Goal: Task Accomplishment & Management: Use online tool/utility

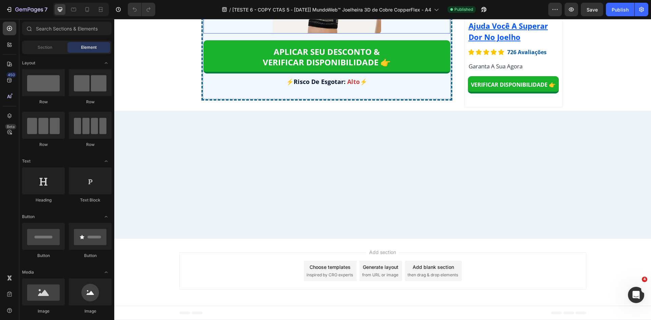
scroll to position [5203, 0]
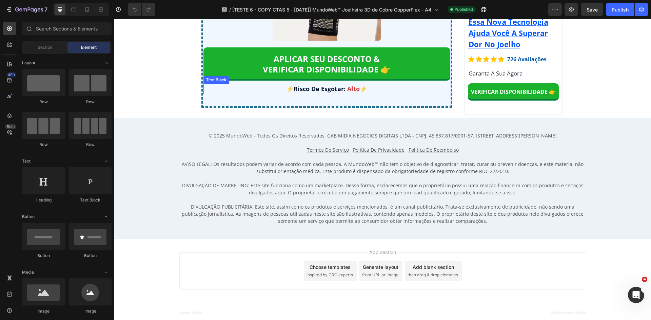
click at [355, 93] on span "Alto" at bounding box center [353, 89] width 13 height 8
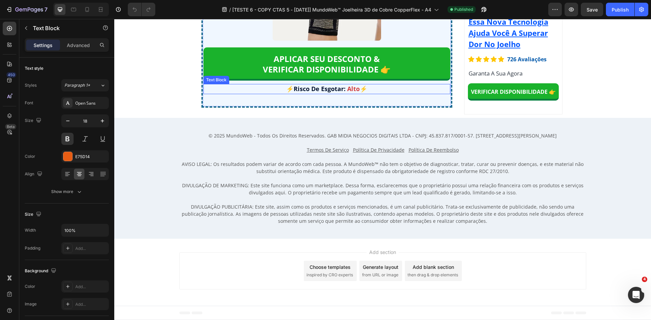
click at [355, 93] on span "Alto" at bounding box center [353, 89] width 13 height 8
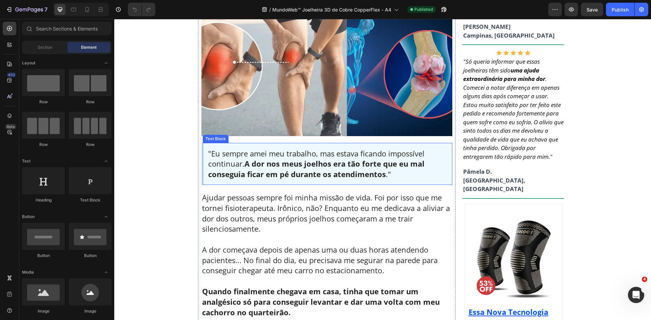
scroll to position [271, 0]
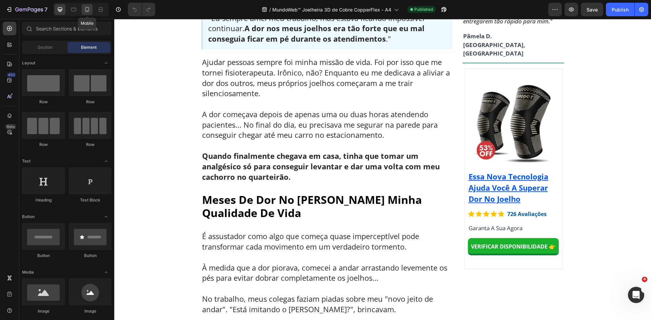
click at [90, 8] on icon at bounding box center [87, 9] width 7 height 7
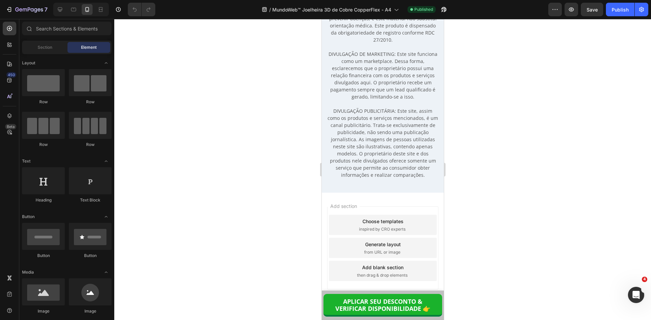
scroll to position [6800, 0]
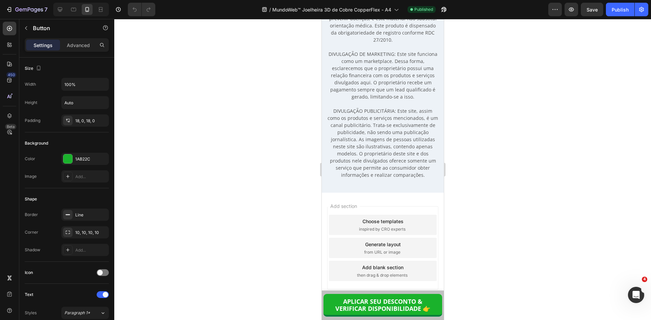
drag, startPoint x: 419, startPoint y: 135, endPoint x: 426, endPoint y: 136, distance: 7.2
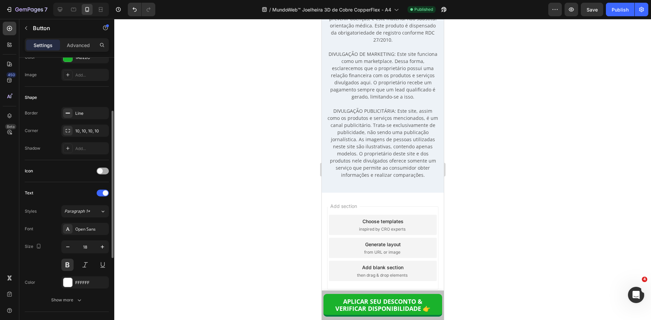
click at [101, 171] on span at bounding box center [99, 171] width 5 height 5
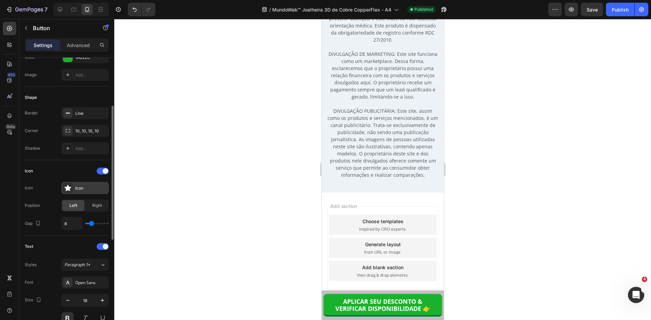
click at [95, 190] on div "Icon" at bounding box center [91, 188] width 32 height 6
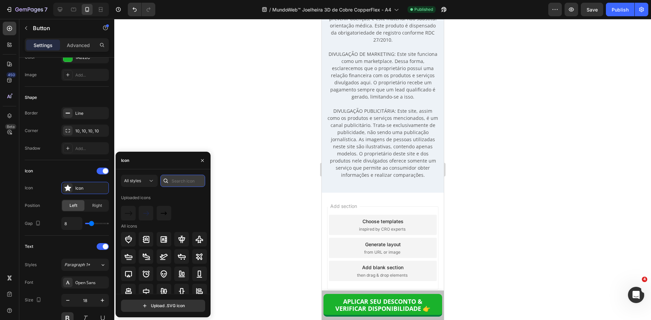
click at [178, 182] on input "text" at bounding box center [182, 181] width 45 height 12
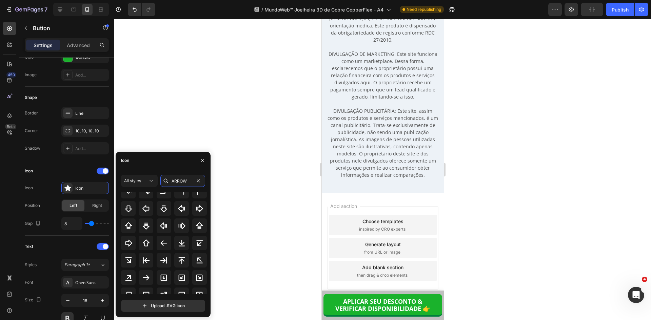
scroll to position [170, 0]
type input "ARROW"
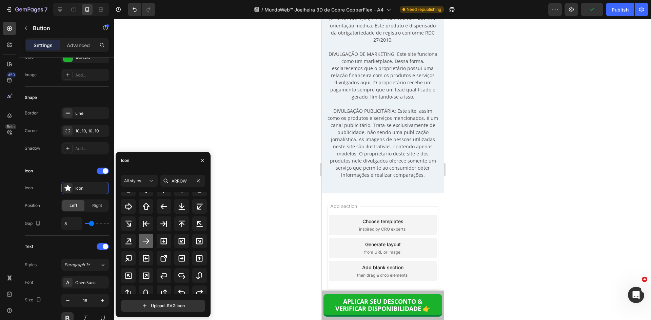
click at [144, 239] on icon at bounding box center [146, 241] width 8 height 8
type input "0"
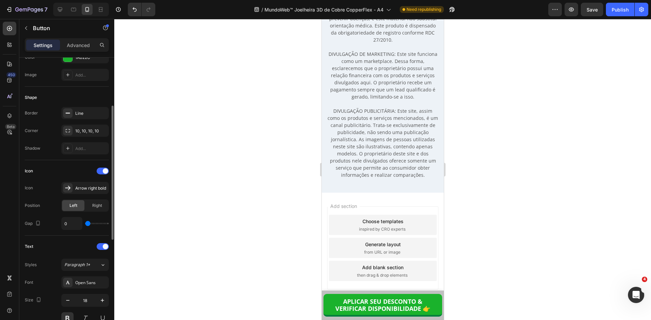
drag, startPoint x: 91, startPoint y: 224, endPoint x: 74, endPoint y: 222, distance: 17.1
type input "0"
click at [85, 223] on input "range" at bounding box center [97, 223] width 24 height 1
click at [95, 208] on span "Right" at bounding box center [97, 206] width 10 height 6
type input "1"
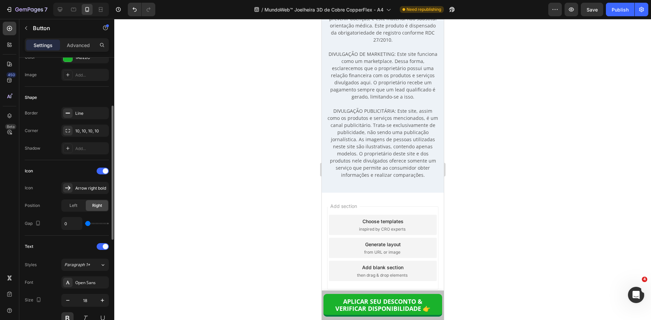
type input "1"
type input "2"
click at [89, 224] on input "range" at bounding box center [97, 223] width 24 height 1
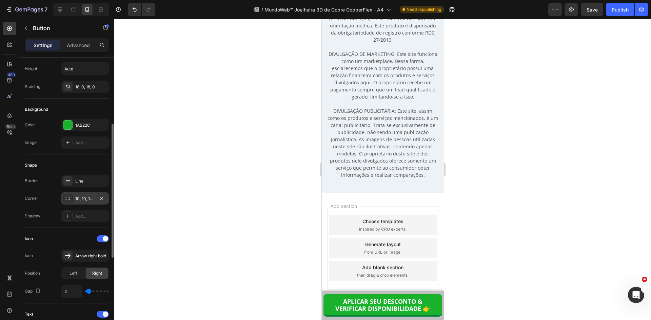
scroll to position [0, 0]
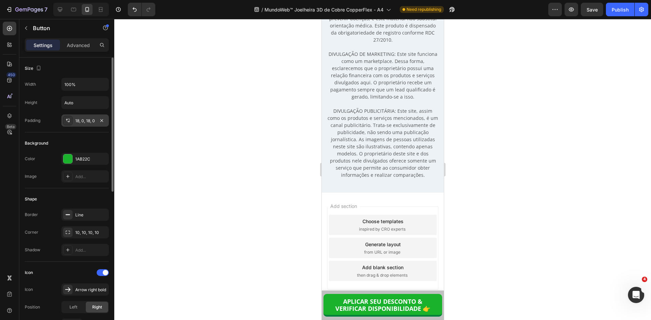
click at [78, 121] on div "18, 0, 18, 0" at bounding box center [85, 121] width 20 height 6
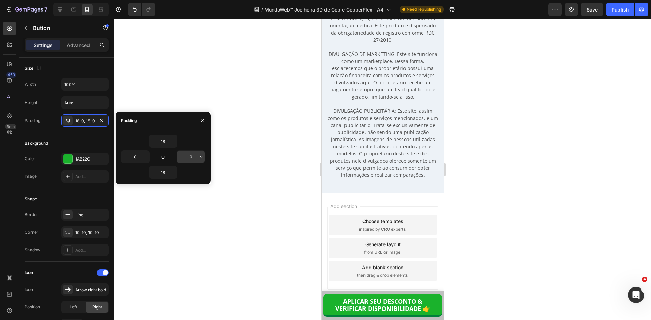
click at [189, 156] on input "0" at bounding box center [191, 157] width 28 height 12
type input "5"
click at [135, 156] on input "0" at bounding box center [135, 157] width 28 height 12
type input "5"
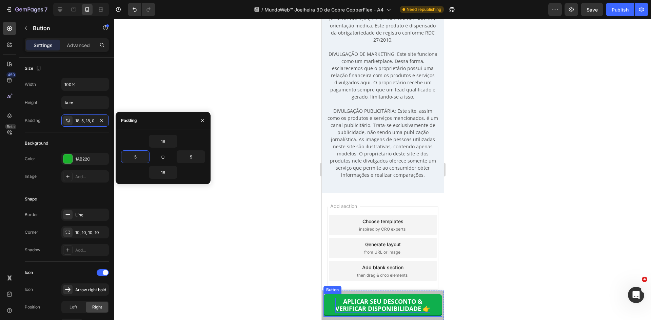
click at [390, 304] on strong "APLICAR SEU DESCONTO &" at bounding box center [382, 302] width 79 height 8
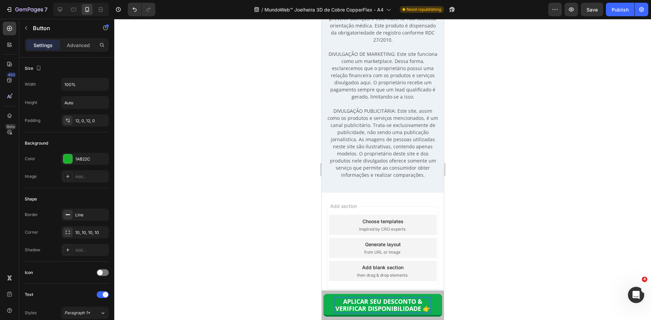
click at [413, 308] on strong "VERIFICAR DISPONIBILIDADE 👉" at bounding box center [382, 309] width 95 height 8
drag, startPoint x: 418, startPoint y: 308, endPoint x: 435, endPoint y: 308, distance: 17.0
click at [435, 308] on link "APLICAR SEU DESCONTO & VERIFICAR DISPONIBILIDADE 👉" at bounding box center [382, 305] width 119 height 23
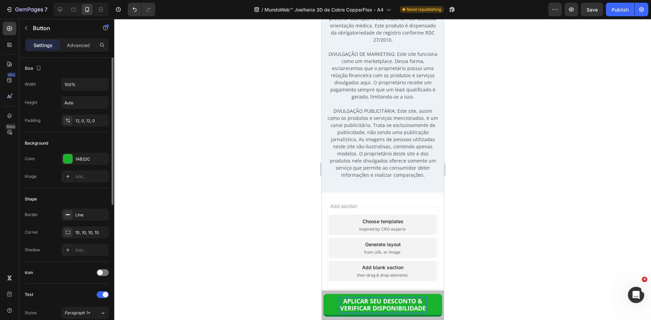
scroll to position [34, 0]
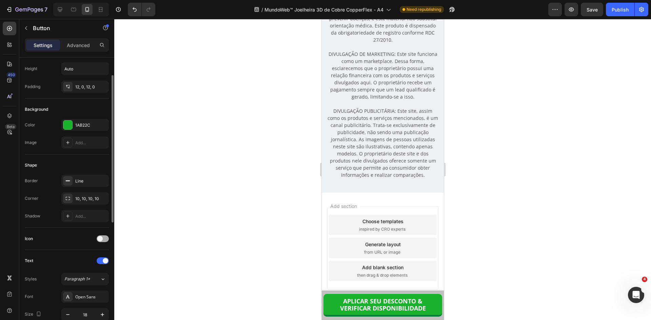
click at [100, 238] on span at bounding box center [99, 238] width 5 height 5
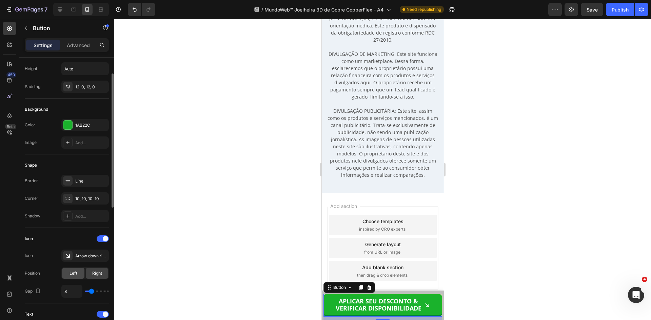
scroll to position [68, 0]
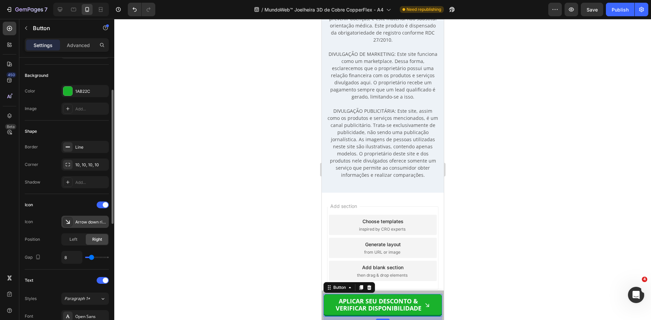
click at [78, 218] on div "Arrow down right bold" at bounding box center [84, 222] width 47 height 12
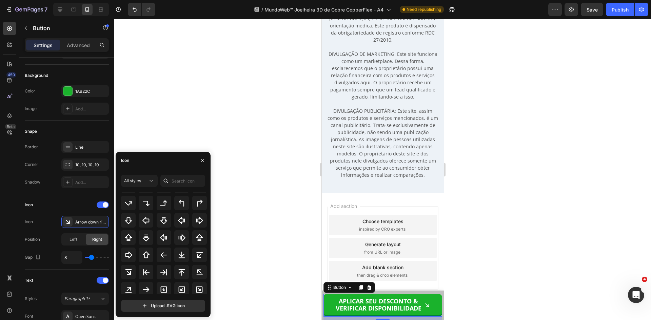
scroll to position [247, 0]
click at [145, 287] on icon at bounding box center [146, 289] width 8 height 8
type input "0"
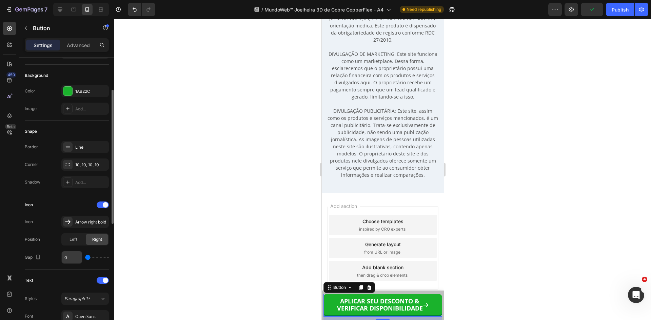
drag, startPoint x: 92, startPoint y: 258, endPoint x: 79, endPoint y: 256, distance: 13.7
type input "0"
click at [85, 257] on input "range" at bounding box center [97, 257] width 24 height 1
type input "3"
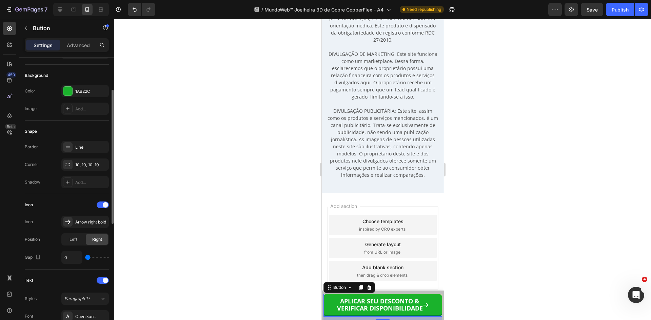
type input "3"
type input "4"
type input "5"
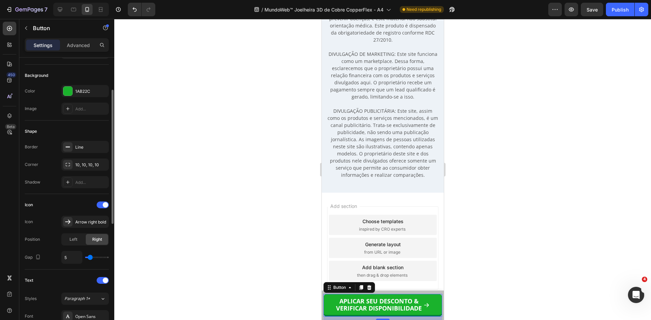
type input "4"
type input "3"
type input "2"
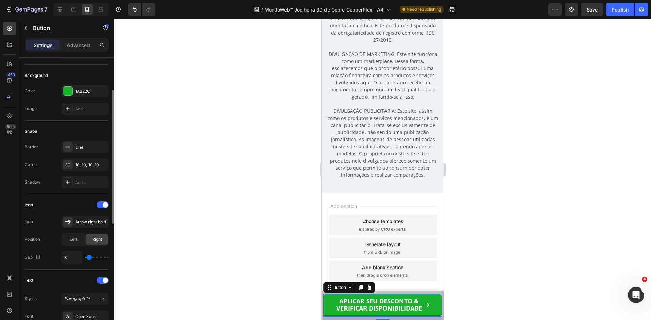
type input "2"
type input "1"
type input "2"
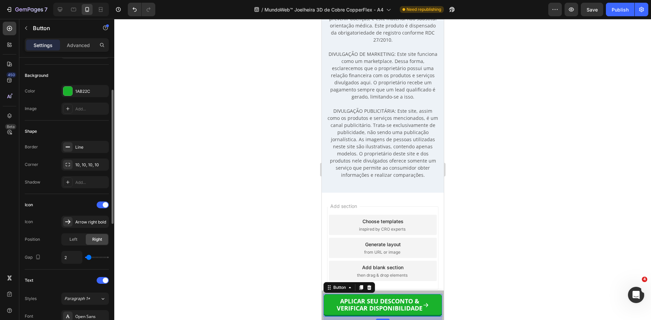
type input "3"
type input "2"
click at [89, 257] on input "range" at bounding box center [97, 257] width 24 height 1
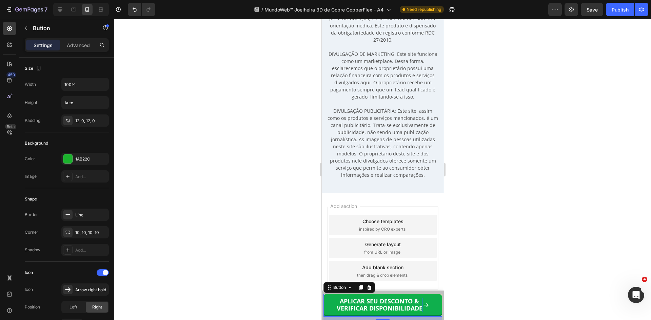
scroll to position [0, 0]
click at [385, 307] on strong "VERIFICAR DISPONIBILIDADE" at bounding box center [379, 309] width 86 height 8
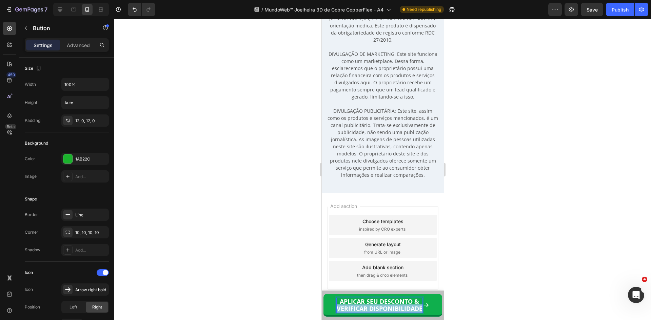
click at [385, 307] on strong "VERIFICAR DISPONIBILIDADE" at bounding box center [379, 309] width 86 height 8
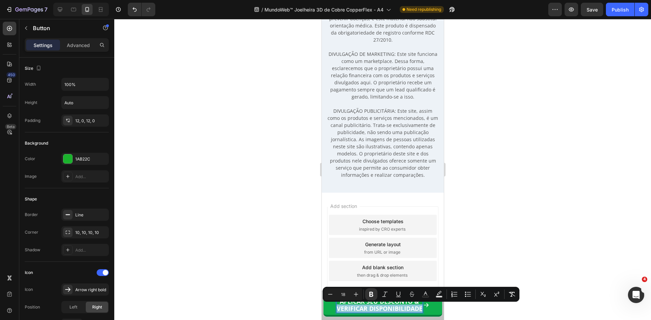
click at [385, 307] on strong "VERIFICAR DISPONIBILIDADE" at bounding box center [379, 309] width 86 height 8
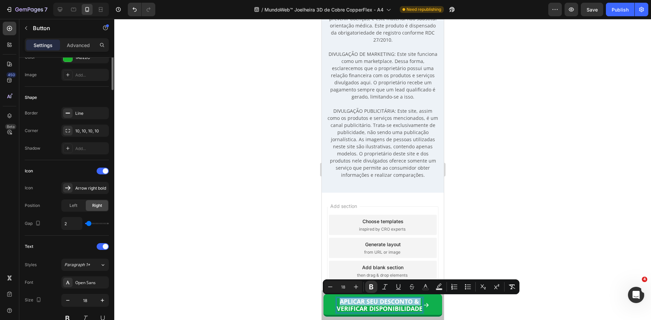
scroll to position [136, 0]
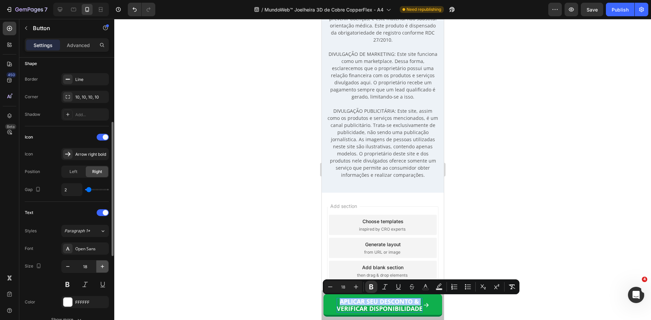
click at [103, 269] on icon "button" at bounding box center [102, 266] width 7 height 7
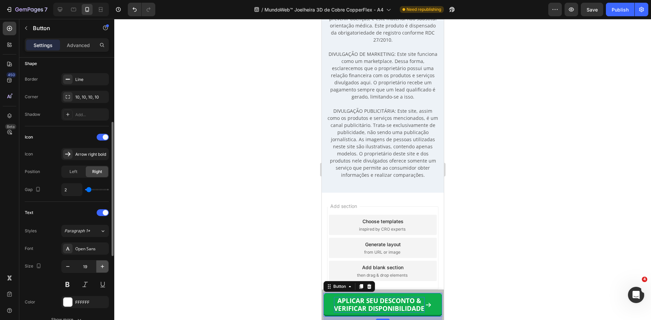
click at [103, 269] on icon "button" at bounding box center [102, 266] width 7 height 7
type input "20"
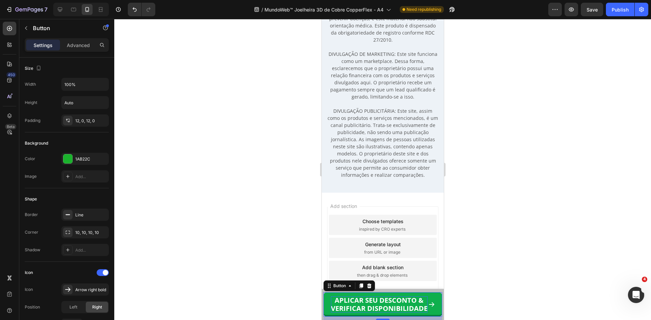
click at [362, 307] on strong "VERIFICAR DISPONIBILIDADE" at bounding box center [379, 308] width 97 height 9
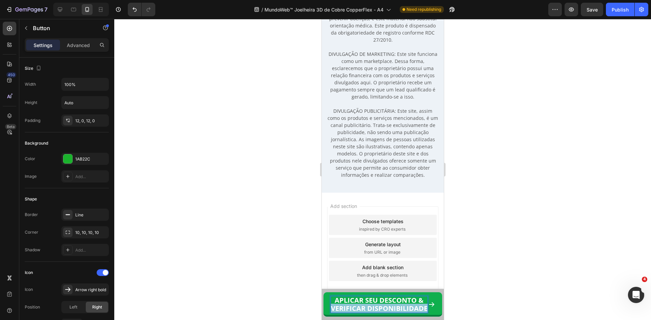
click at [362, 307] on strong "VERIFICAR DISPONIBILIDADE" at bounding box center [379, 308] width 97 height 9
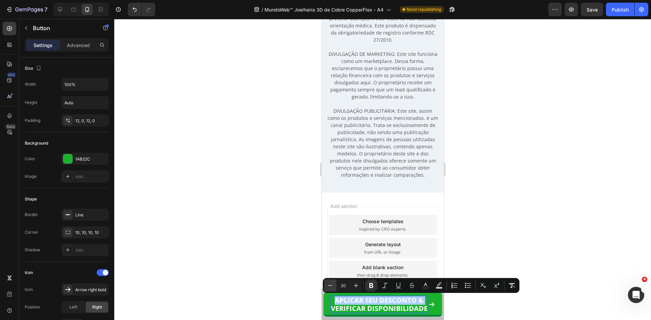
click at [329, 282] on icon "Editor contextual toolbar" at bounding box center [330, 285] width 7 height 7
click at [329, 283] on icon "Editor contextual toolbar" at bounding box center [330, 285] width 7 height 7
type input "18"
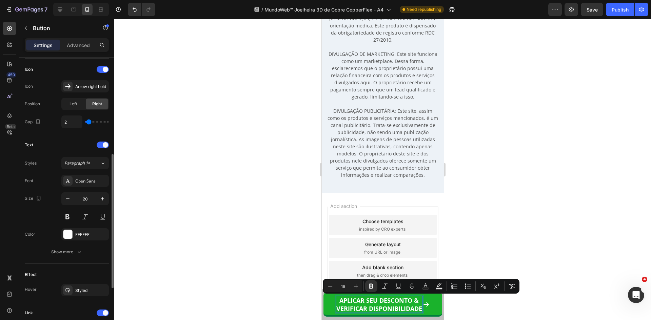
scroll to position [311, 0]
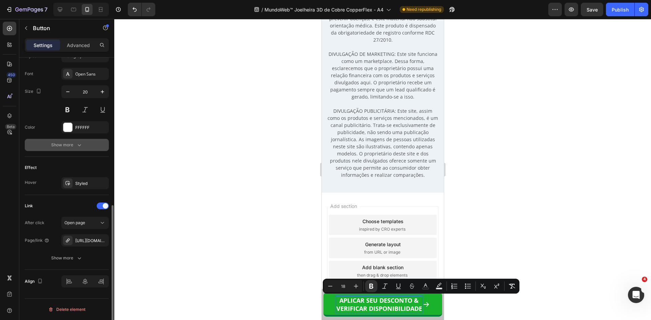
click at [78, 139] on button "Show more" at bounding box center [67, 145] width 84 height 12
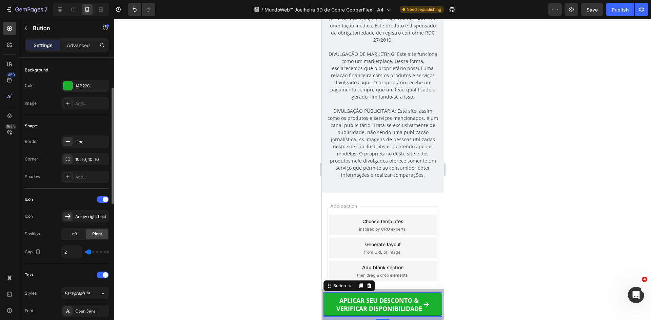
scroll to position [0, 0]
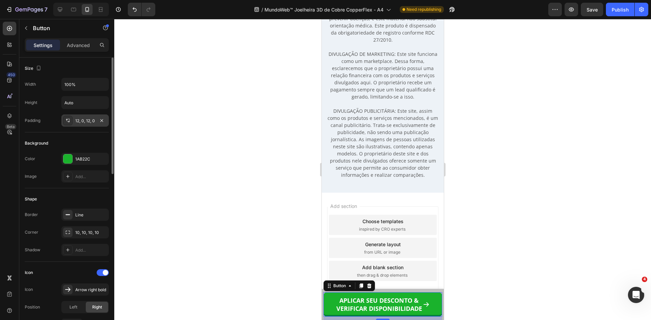
click at [76, 120] on div "12, 0, 12, 0" at bounding box center [85, 121] width 20 height 6
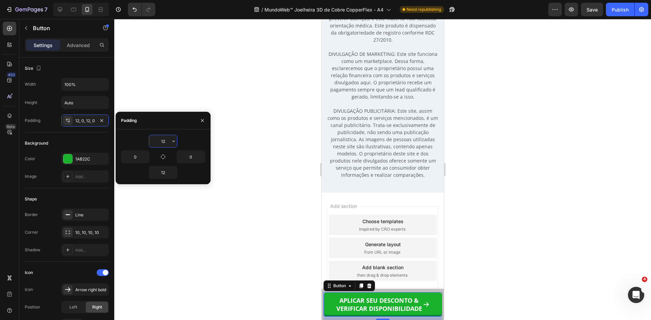
click at [162, 142] on input "12" at bounding box center [163, 141] width 28 height 12
type input "10"
click at [164, 173] on input "12" at bounding box center [163, 173] width 28 height 12
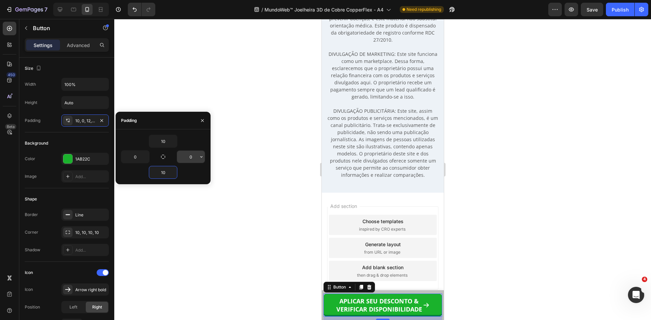
type input "10"
click at [190, 157] on input "0" at bounding box center [191, 157] width 28 height 12
type input "5"
click at [135, 155] on input "0" at bounding box center [135, 157] width 28 height 12
type input "5"
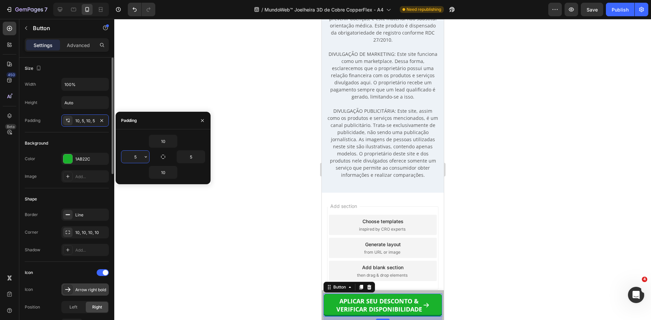
scroll to position [203, 0]
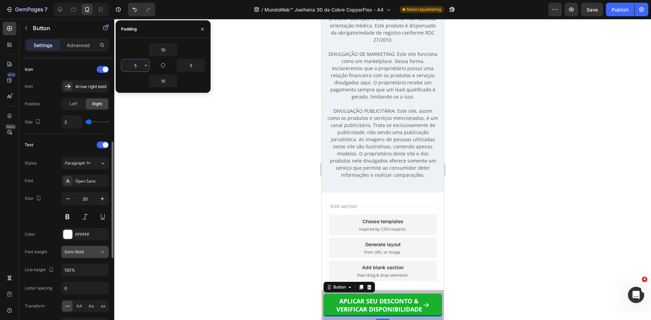
click at [79, 250] on span "Semi Bold" at bounding box center [73, 252] width 19 height 5
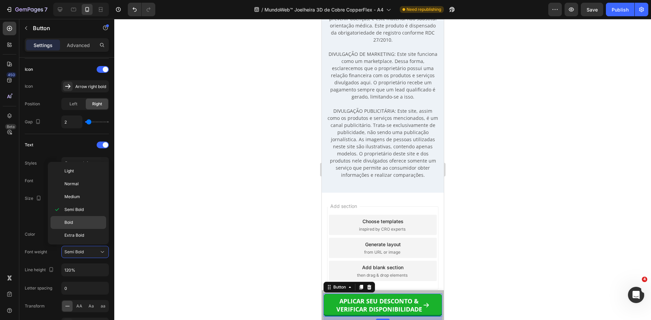
click at [77, 221] on p "Bold" at bounding box center [83, 223] width 39 height 6
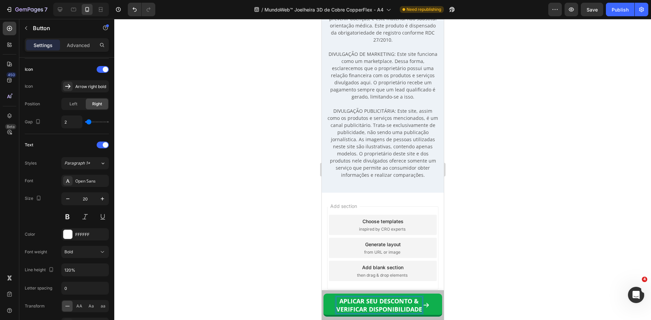
click at [358, 305] on strong "APLICAR SEU DESCONTO &" at bounding box center [378, 301] width 79 height 8
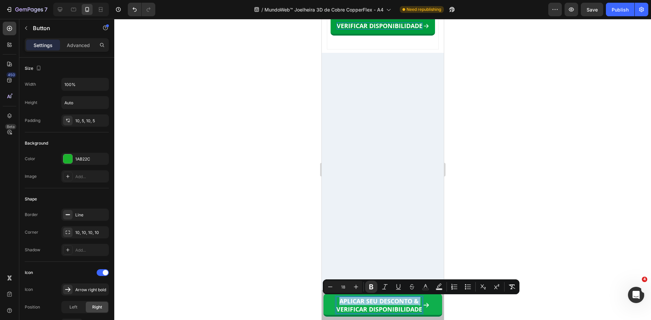
scroll to position [6189, 0]
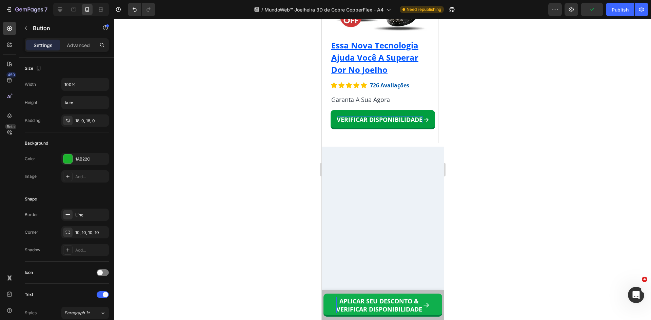
drag, startPoint x: 419, startPoint y: 190, endPoint x: 428, endPoint y: 189, distance: 9.2
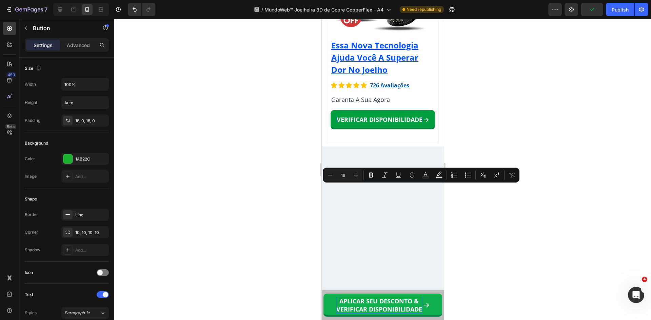
scroll to position [0, 0]
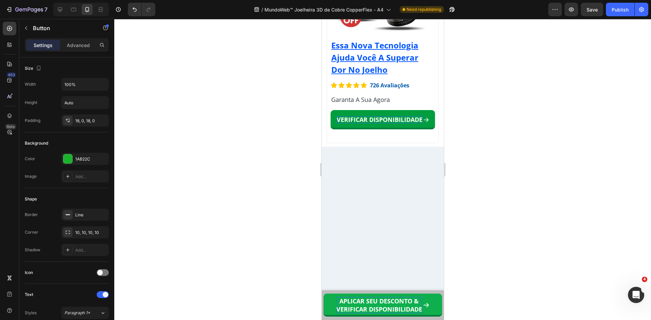
click at [77, 124] on div "18, 0, 18, 0" at bounding box center [84, 121] width 47 height 12
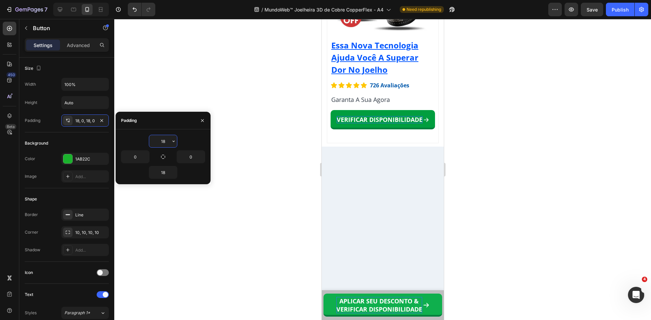
click at [164, 143] on input "18" at bounding box center [163, 141] width 28 height 12
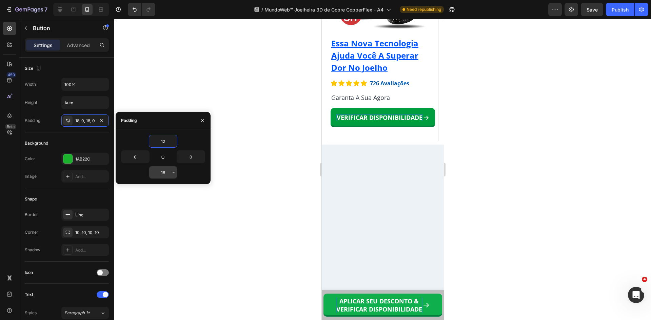
type input "12"
click at [163, 175] on input "18" at bounding box center [163, 173] width 28 height 12
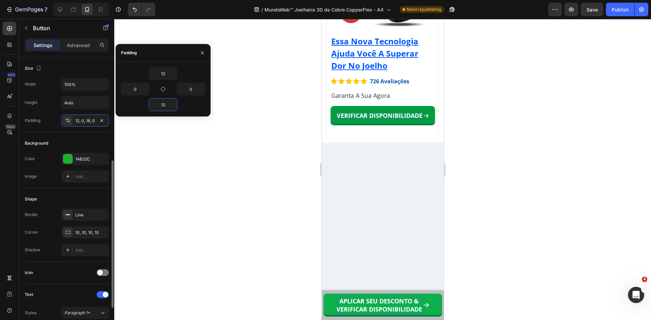
scroll to position [136, 0]
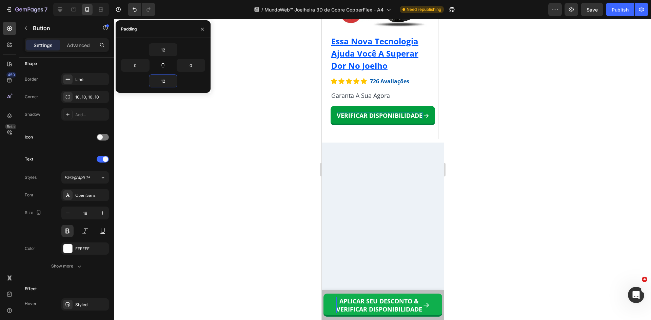
type input "12"
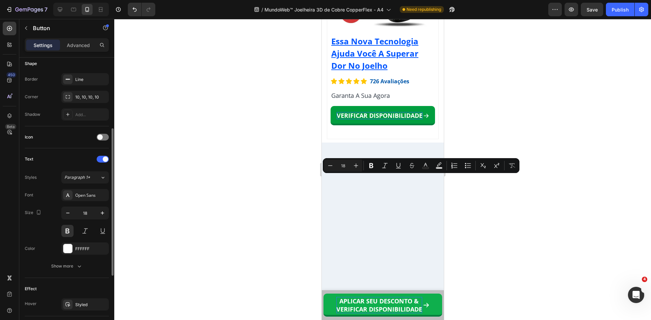
click at [101, 132] on div "Icon" at bounding box center [67, 137] width 84 height 11
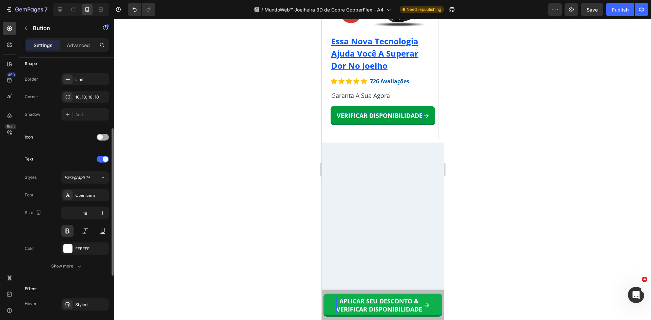
click at [102, 136] on span at bounding box center [99, 137] width 5 height 5
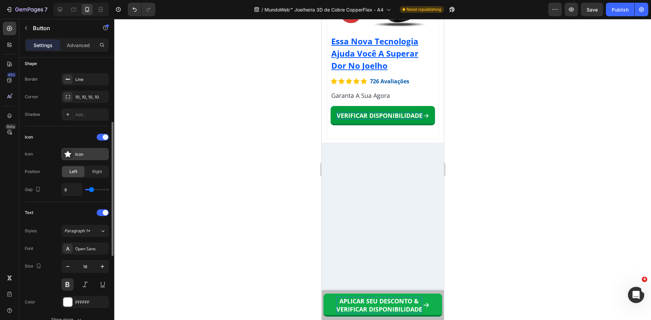
click at [82, 158] on div "Icon" at bounding box center [84, 154] width 47 height 12
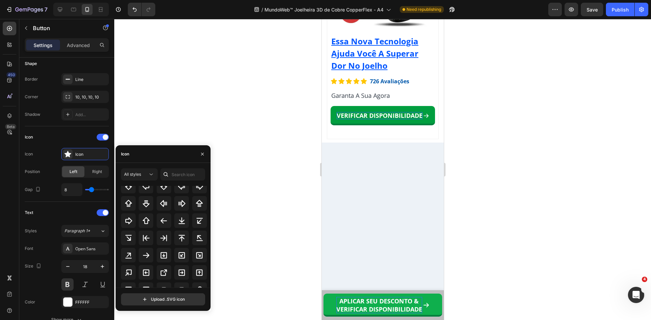
scroll to position [271, 0]
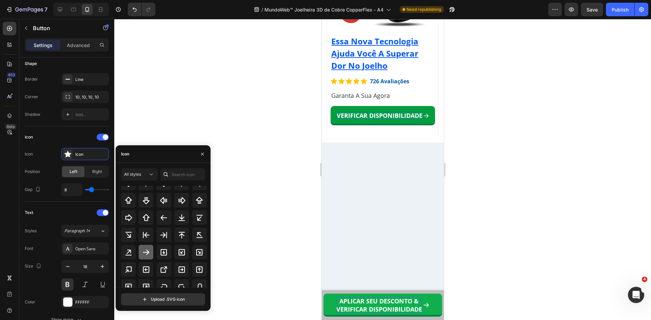
click at [147, 255] on icon at bounding box center [146, 253] width 8 height 8
type input "6"
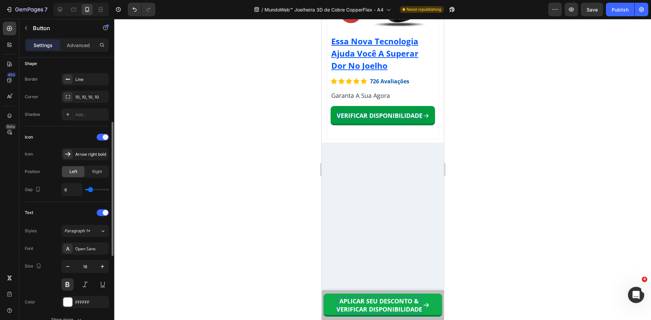
type input "1"
type input "0"
drag, startPoint x: 92, startPoint y: 190, endPoint x: 76, endPoint y: 183, distance: 16.4
type input "0"
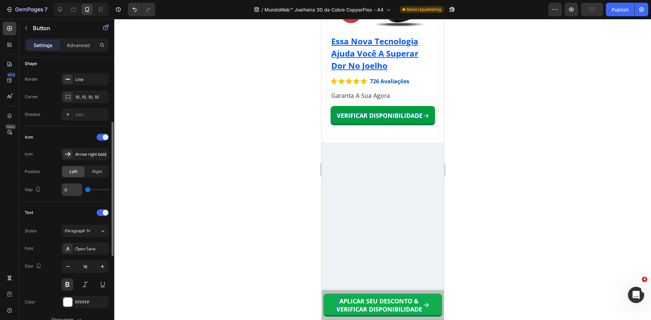
click at [85, 189] on input "range" at bounding box center [97, 189] width 24 height 1
click at [102, 171] on div "Right" at bounding box center [97, 172] width 22 height 11
type input "2"
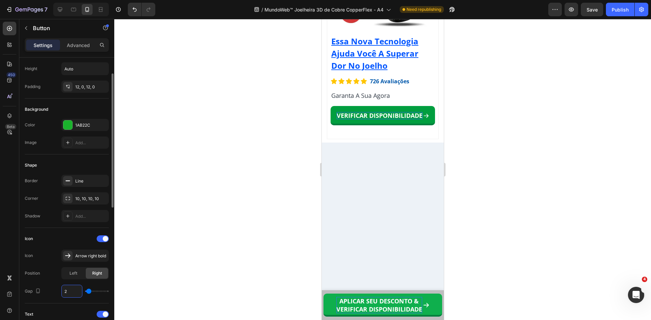
scroll to position [0, 0]
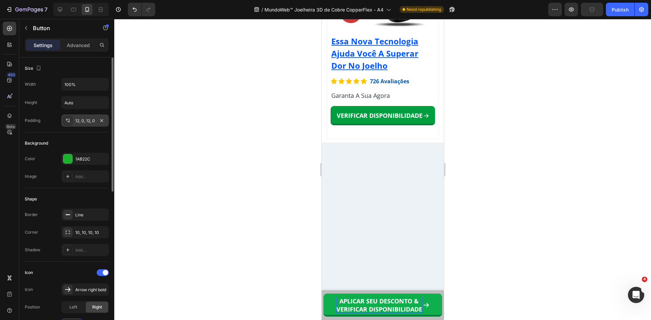
click at [78, 121] on div "12, 0, 12, 0" at bounding box center [85, 121] width 20 height 6
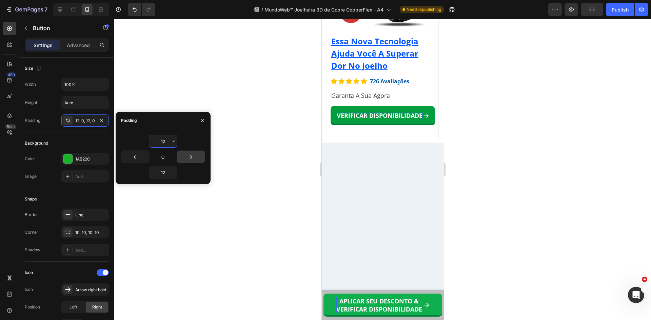
click at [193, 160] on input "0" at bounding box center [191, 157] width 28 height 12
type input "5"
click at [134, 159] on input "0" at bounding box center [135, 157] width 28 height 12
type input "5"
click at [471, 191] on div at bounding box center [382, 169] width 537 height 301
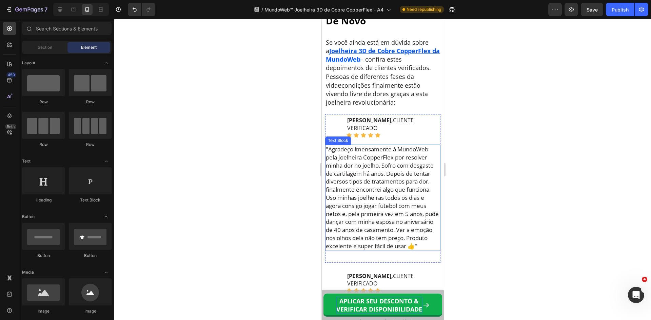
scroll to position [4833, 0]
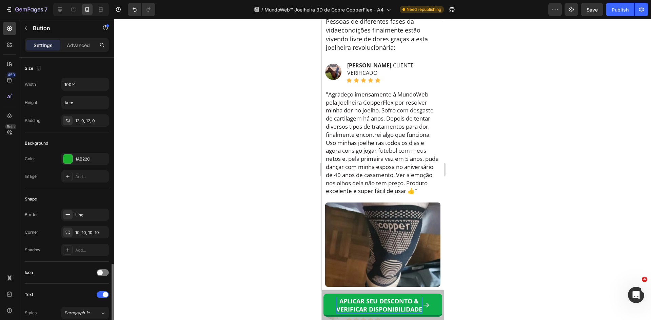
scroll to position [136, 0]
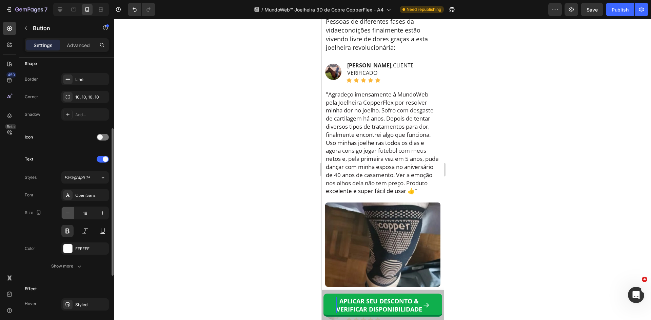
click at [70, 214] on icon "button" at bounding box center [67, 213] width 7 height 7
type input "17"
click at [87, 102] on div "10, 10, 10, 10" at bounding box center [84, 97] width 47 height 12
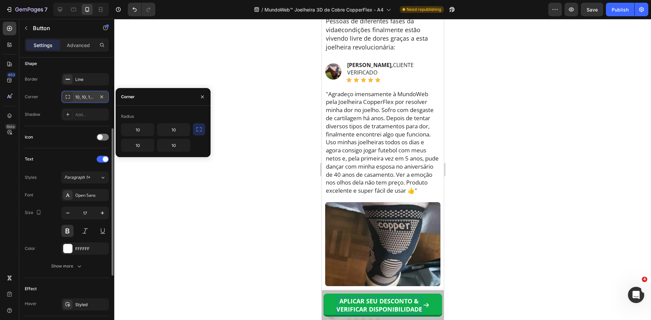
click at [76, 95] on div "10, 10, 10, 10" at bounding box center [85, 97] width 20 height 6
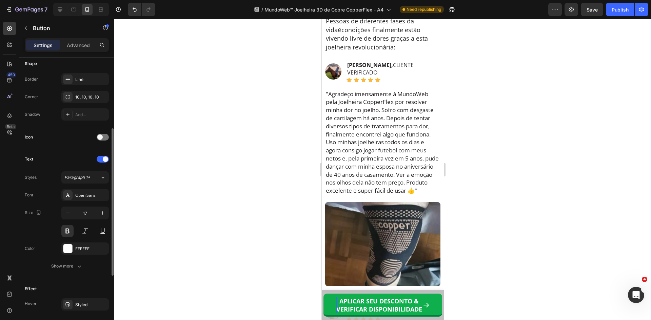
scroll to position [0, 0]
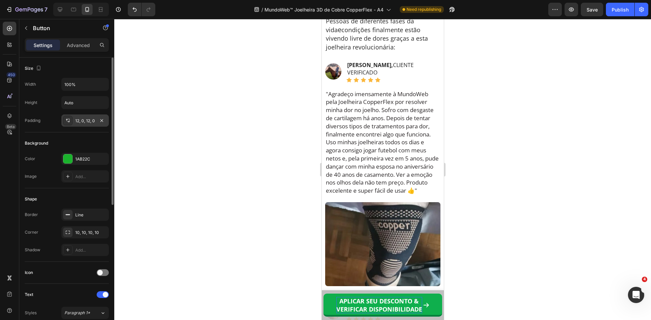
click at [76, 123] on div "12, 0, 12, 0" at bounding box center [85, 121] width 20 height 6
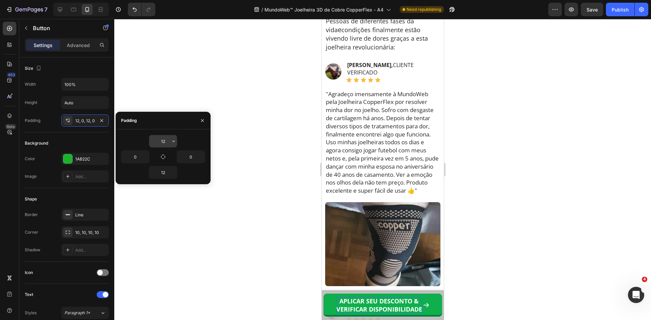
click at [159, 143] on input "12" at bounding box center [163, 141] width 28 height 12
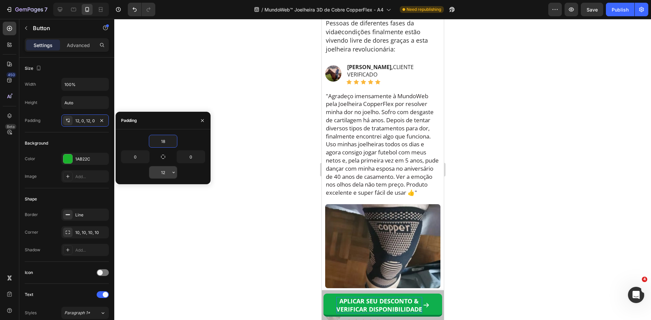
type input "18"
click at [163, 174] on input "12" at bounding box center [163, 173] width 28 height 12
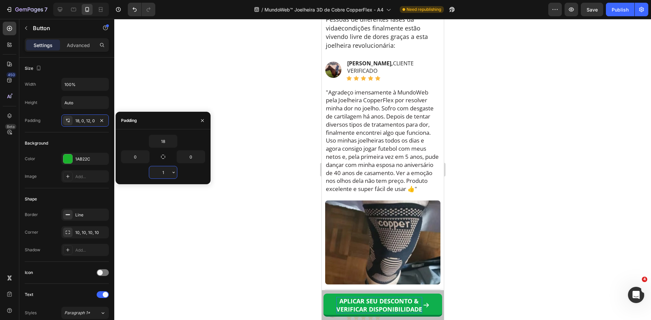
type input "18"
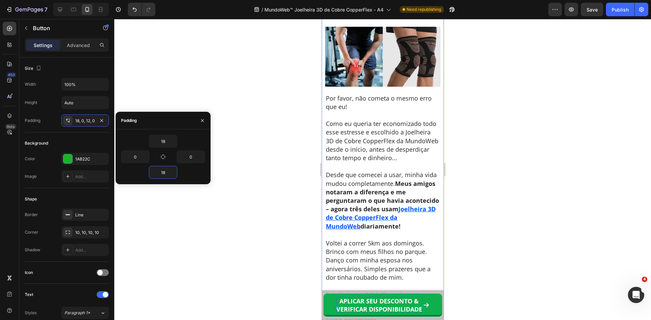
scroll to position [4188, 0]
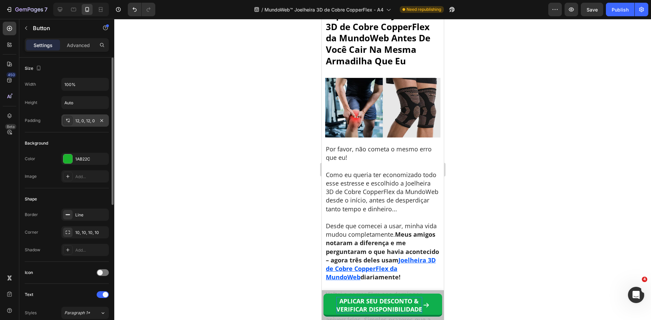
click at [77, 124] on div "12, 0, 12, 0" at bounding box center [84, 121] width 47 height 12
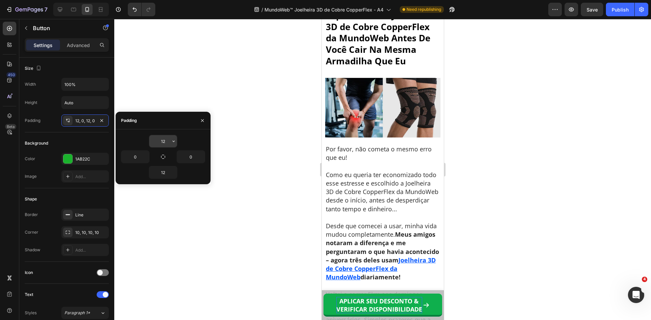
click at [160, 140] on input "12" at bounding box center [163, 141] width 28 height 12
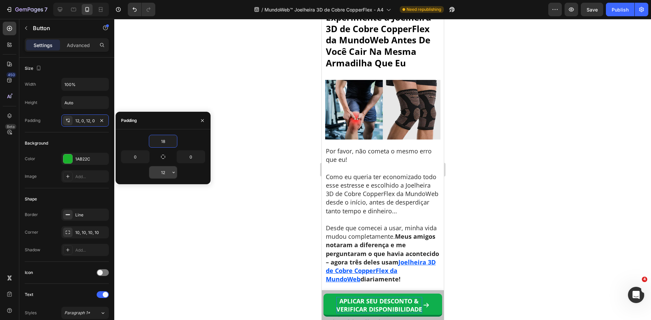
type input "18"
click at [163, 174] on input "12" at bounding box center [163, 173] width 28 height 12
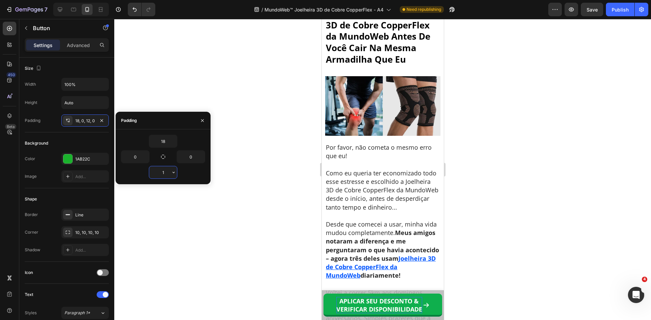
type input "18"
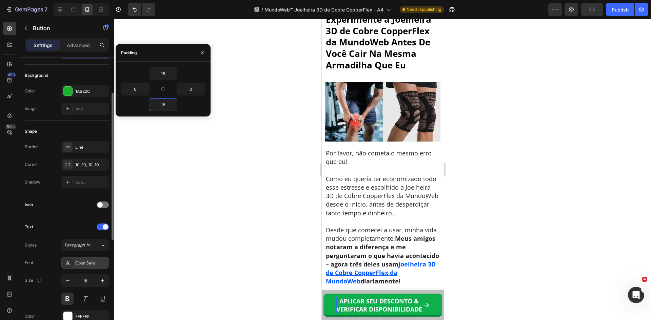
scroll to position [136, 0]
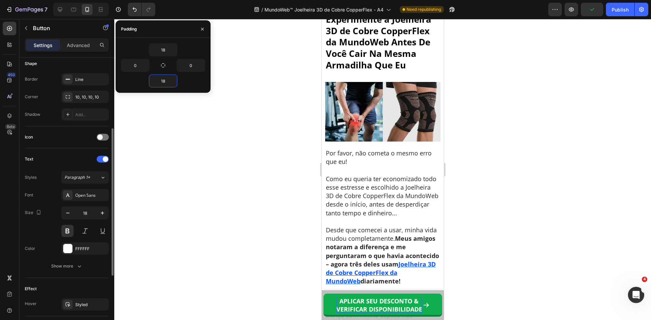
click at [70, 209] on button "button" at bounding box center [68, 213] width 12 height 12
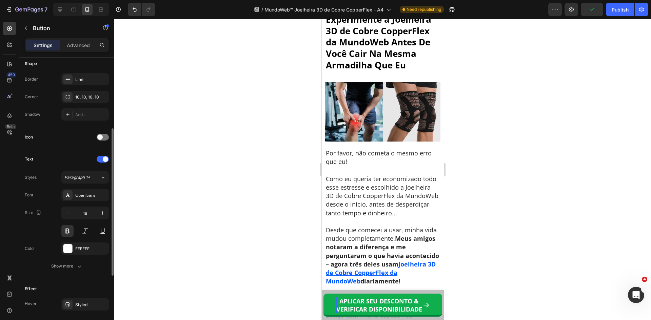
type input "17"
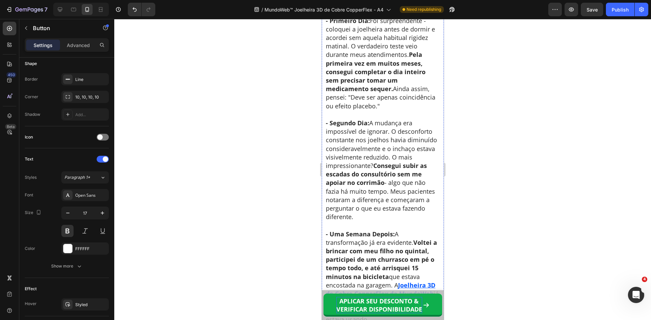
scroll to position [3646, 0]
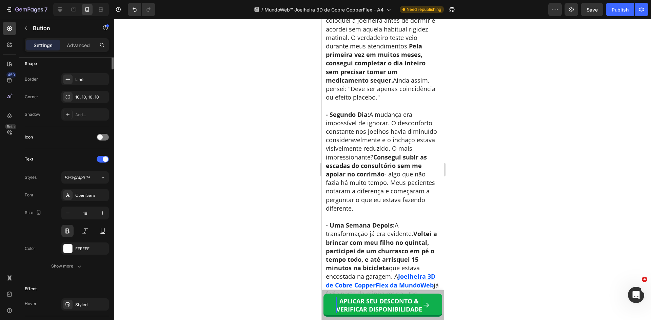
scroll to position [0, 0]
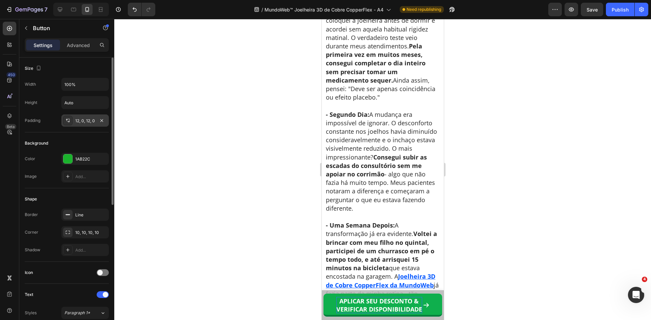
click at [80, 121] on div "12, 0, 12, 0" at bounding box center [85, 121] width 20 height 6
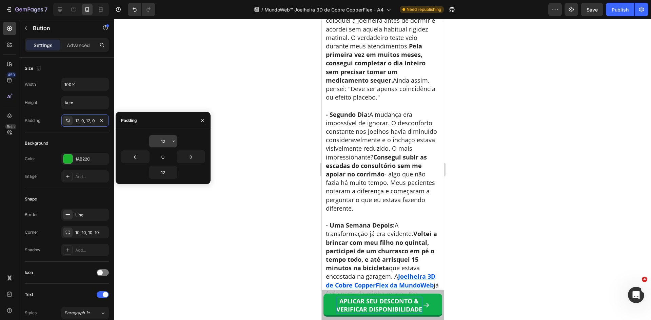
click at [161, 139] on input "12" at bounding box center [163, 141] width 28 height 12
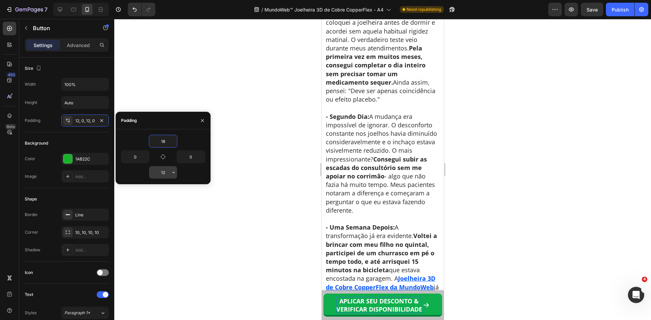
type input "18"
click at [166, 173] on input "12" at bounding box center [163, 173] width 28 height 12
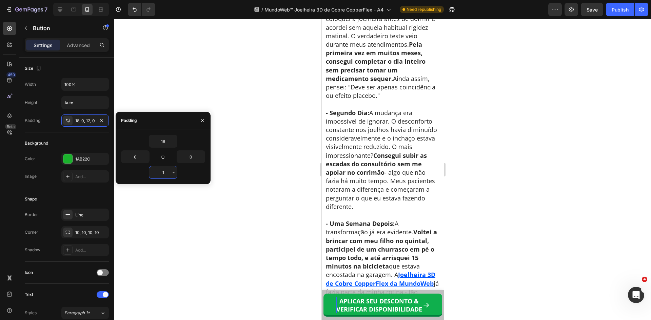
type input "18"
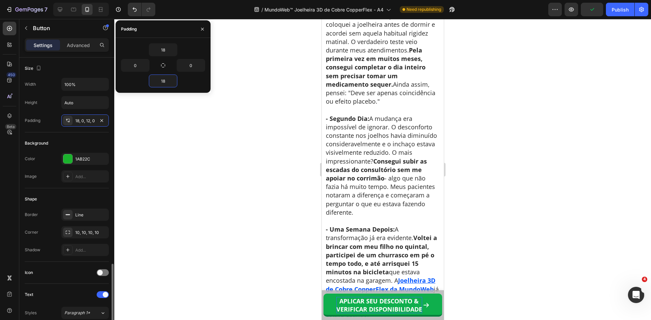
scroll to position [136, 0]
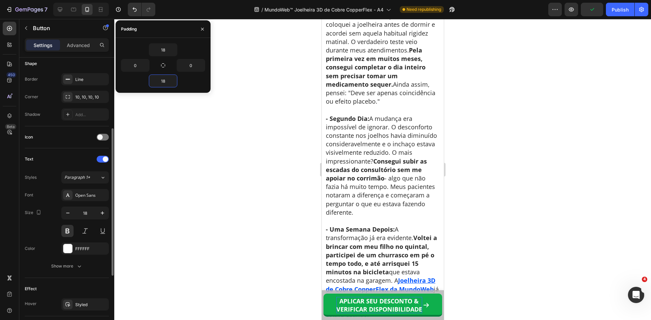
click at [64, 213] on button "button" at bounding box center [68, 213] width 12 height 12
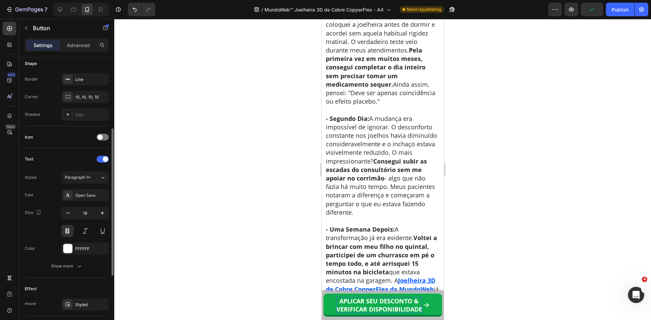
type input "17"
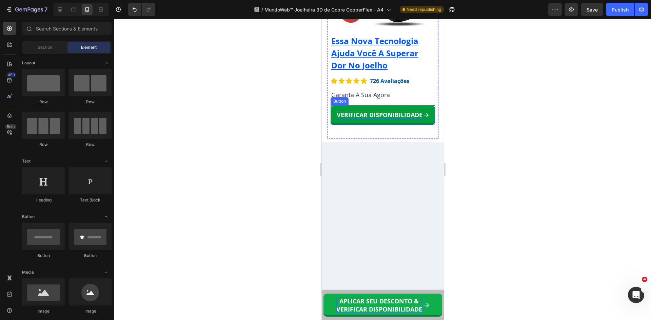
scroll to position [6084, 0]
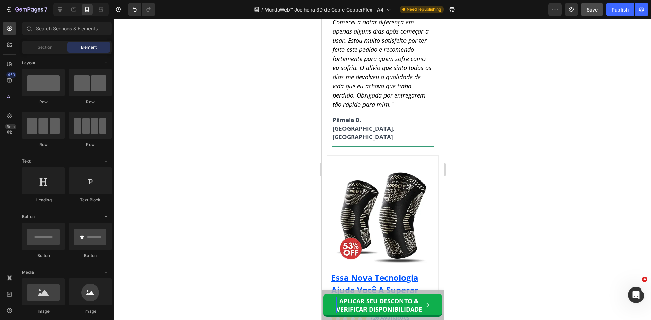
drag, startPoint x: 622, startPoint y: 13, endPoint x: 602, endPoint y: 13, distance: 19.7
click at [621, 13] on button "Publish" at bounding box center [620, 10] width 28 height 14
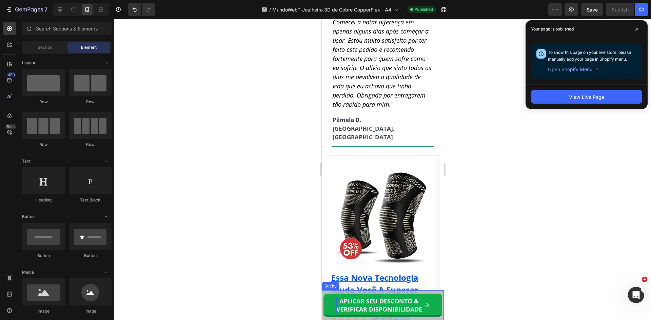
click at [371, 292] on div "APLICAR SEU DESCONTO & VERIFICAR DISPONIBILIDADE Button" at bounding box center [382, 306] width 122 height 30
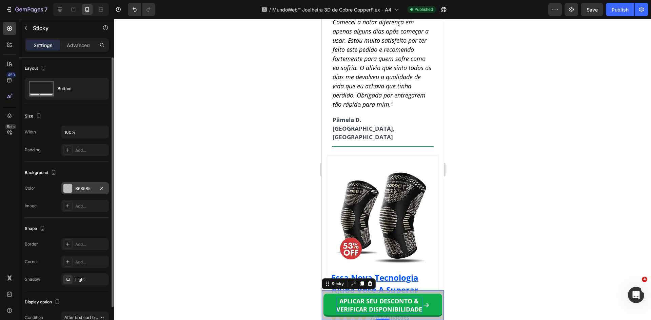
click at [85, 191] on div "B6B5B5" at bounding box center [85, 189] width 20 height 6
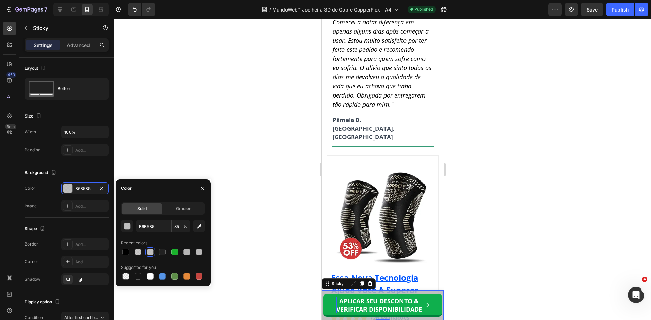
click at [503, 217] on div at bounding box center [382, 169] width 537 height 301
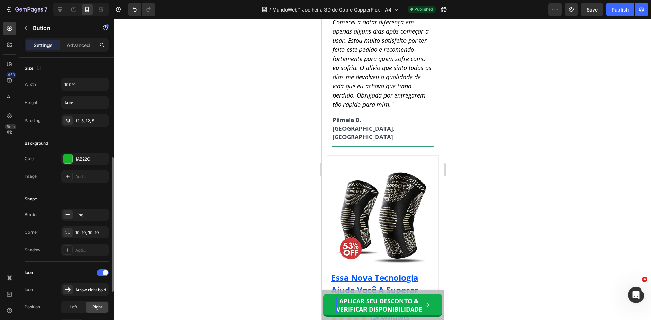
scroll to position [136, 0]
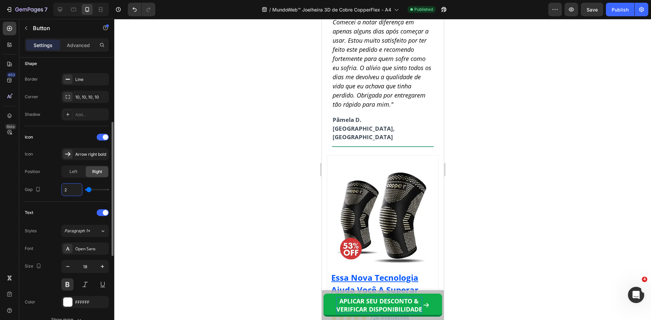
type input "4"
click at [616, 10] on div "Publish" at bounding box center [620, 9] width 17 height 7
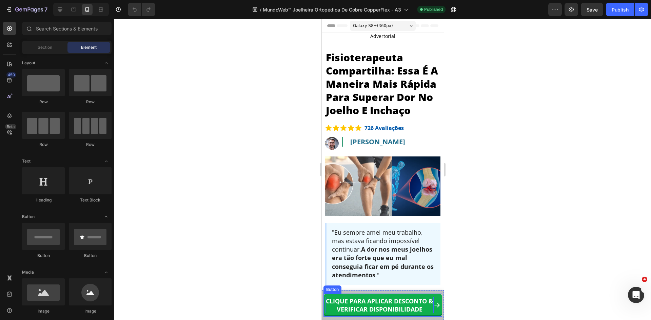
click at [406, 303] on strong "CLIQUE PARA APLICAR DESCONTO & VERIFICAR DISPONIBILIDADE" at bounding box center [380, 305] width 108 height 16
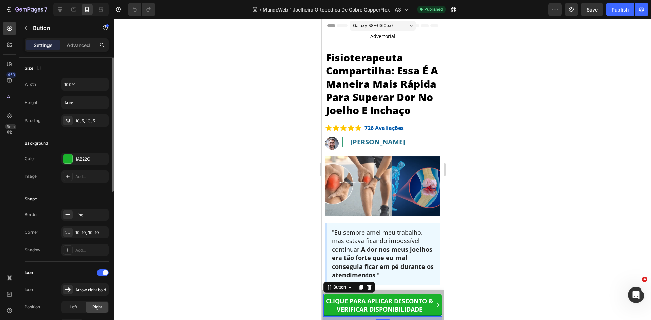
scroll to position [136, 0]
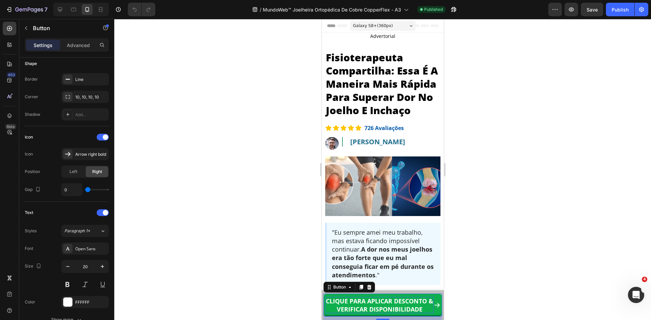
click at [367, 306] on strong "CLIQUE PARA APLICAR DESCONTO & VERIFICAR DISPONIBILIDADE" at bounding box center [380, 305] width 108 height 16
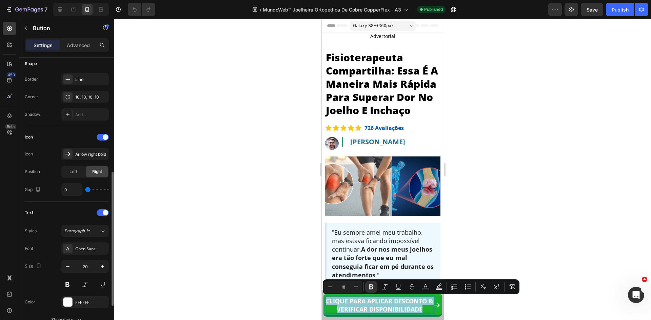
scroll to position [170, 0]
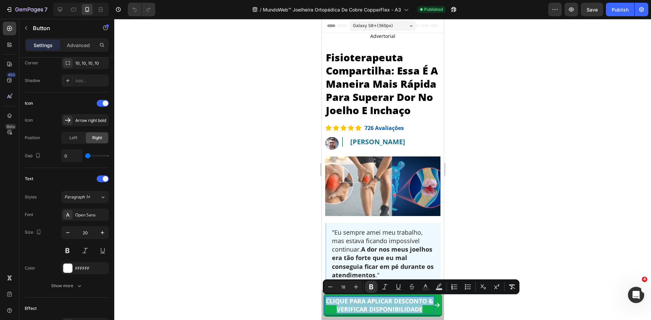
click at [398, 302] on strong "CLIQUE PARA APLICAR DESCONTO & VERIFICAR DISPONIBILIDADE" at bounding box center [380, 305] width 108 height 16
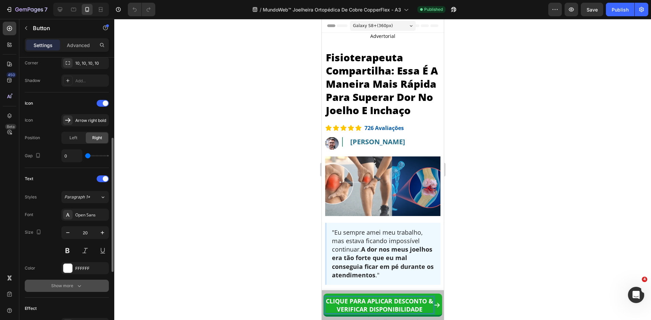
click at [71, 286] on div "Show more" at bounding box center [67, 286] width 32 height 7
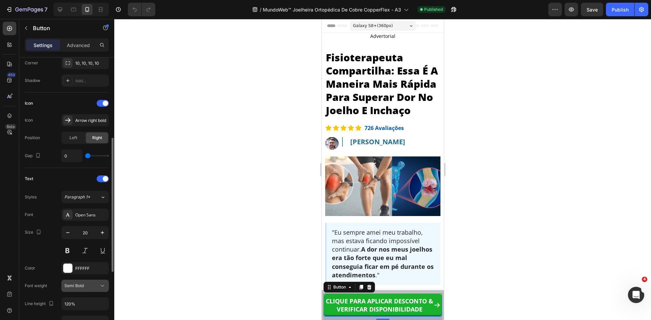
click at [90, 287] on div "Semi Bold" at bounding box center [81, 286] width 35 height 6
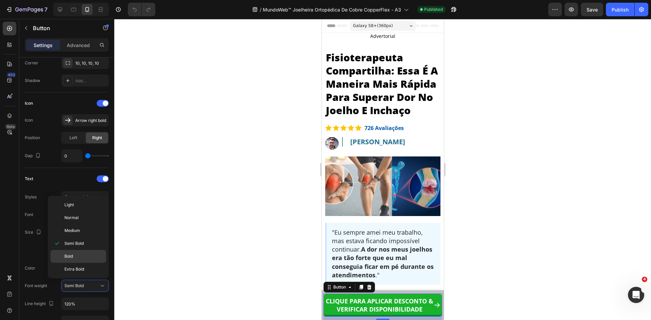
click at [72, 255] on span "Bold" at bounding box center [68, 257] width 8 height 6
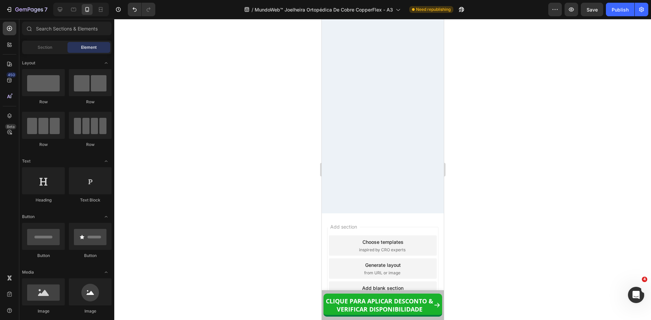
scroll to position [6210, 0]
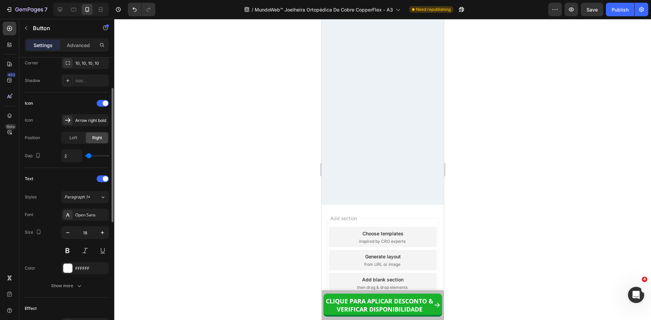
scroll to position [237, 0]
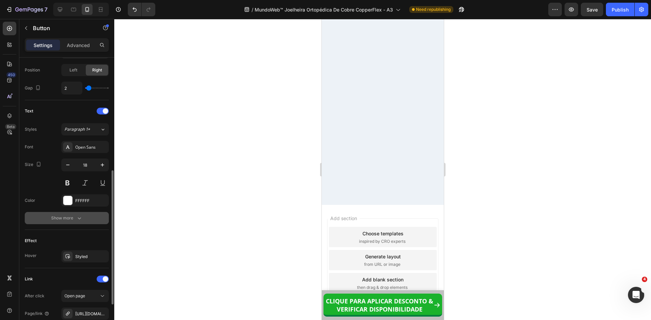
click at [83, 218] on button "Show more" at bounding box center [67, 218] width 84 height 12
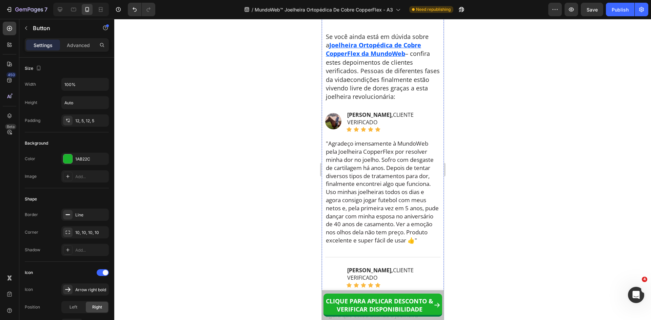
scroll to position [5057, 0]
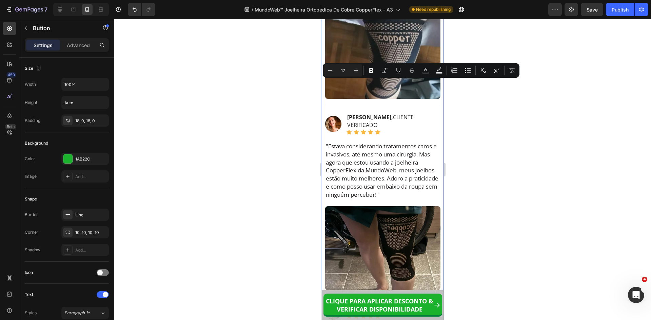
copy p "GARANTA 53% DE DESCONTO AGORA"
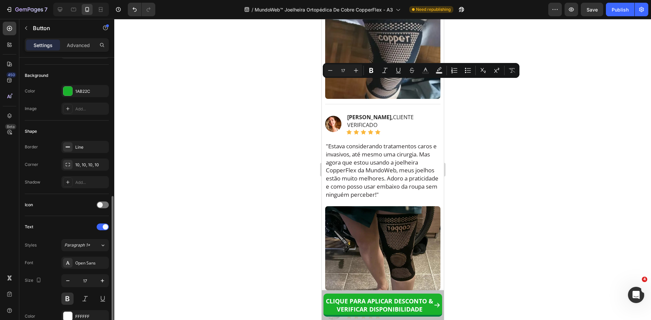
scroll to position [136, 0]
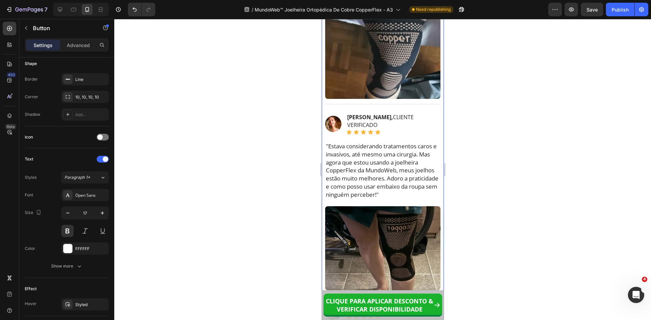
click at [493, 113] on div at bounding box center [382, 169] width 537 height 301
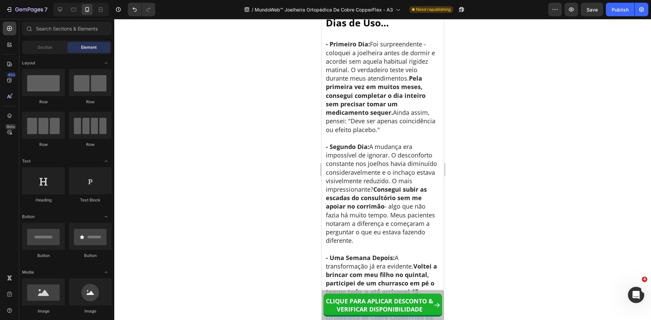
scroll to position [3751, 0]
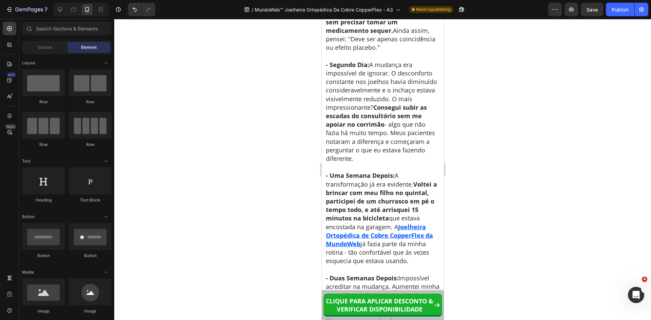
click at [605, 12] on div "Preview Save Publish" at bounding box center [598, 10] width 100 height 14
click at [615, 12] on div "Publish" at bounding box center [620, 9] width 17 height 7
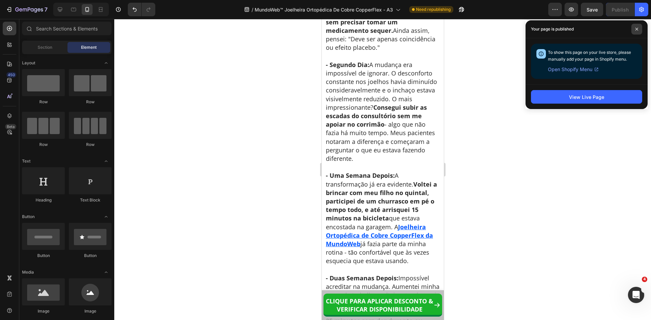
click at [634, 30] on span at bounding box center [636, 29] width 11 height 11
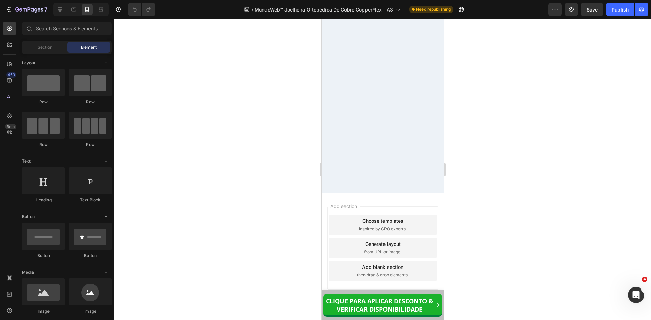
scroll to position [6311, 0]
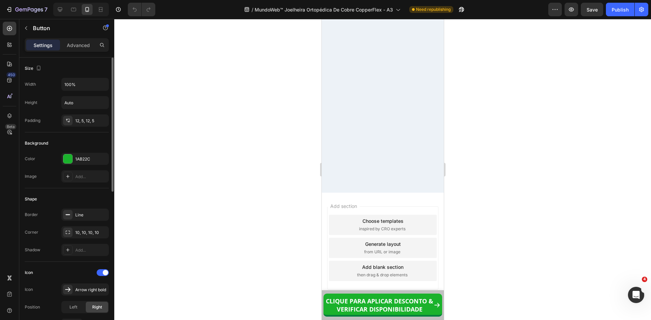
scroll to position [170, 0]
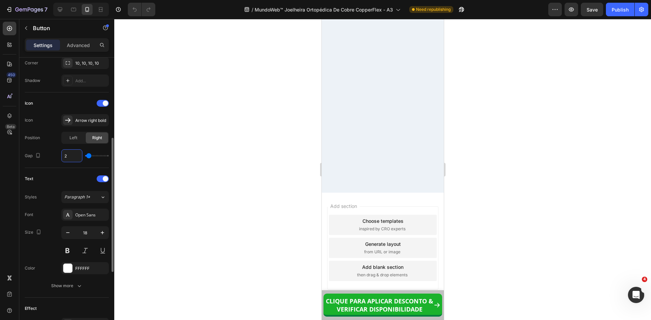
type input "4"
click at [613, 8] on div "Publish" at bounding box center [620, 9] width 17 height 7
